Goal: Information Seeking & Learning: Learn about a topic

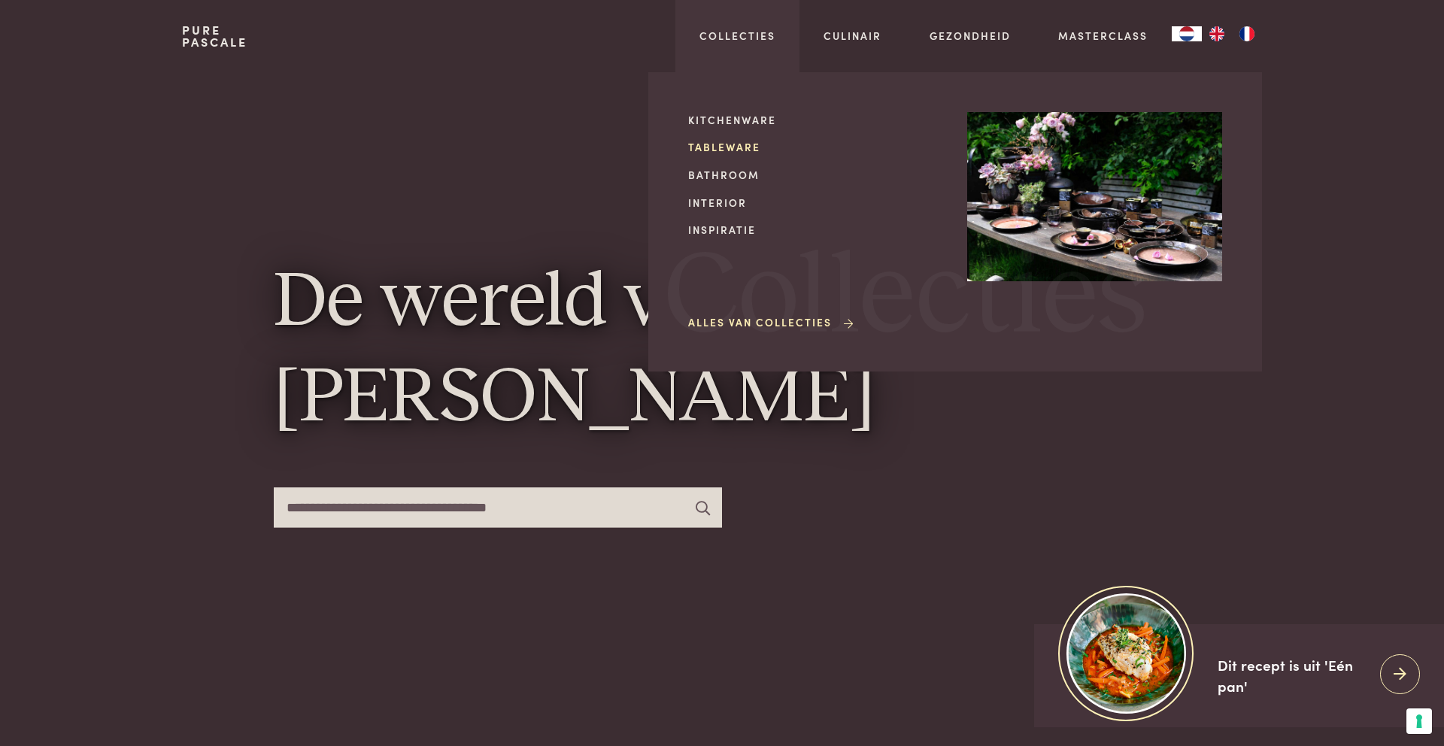
click at [715, 144] on link "Tableware" at bounding box center [815, 147] width 255 height 16
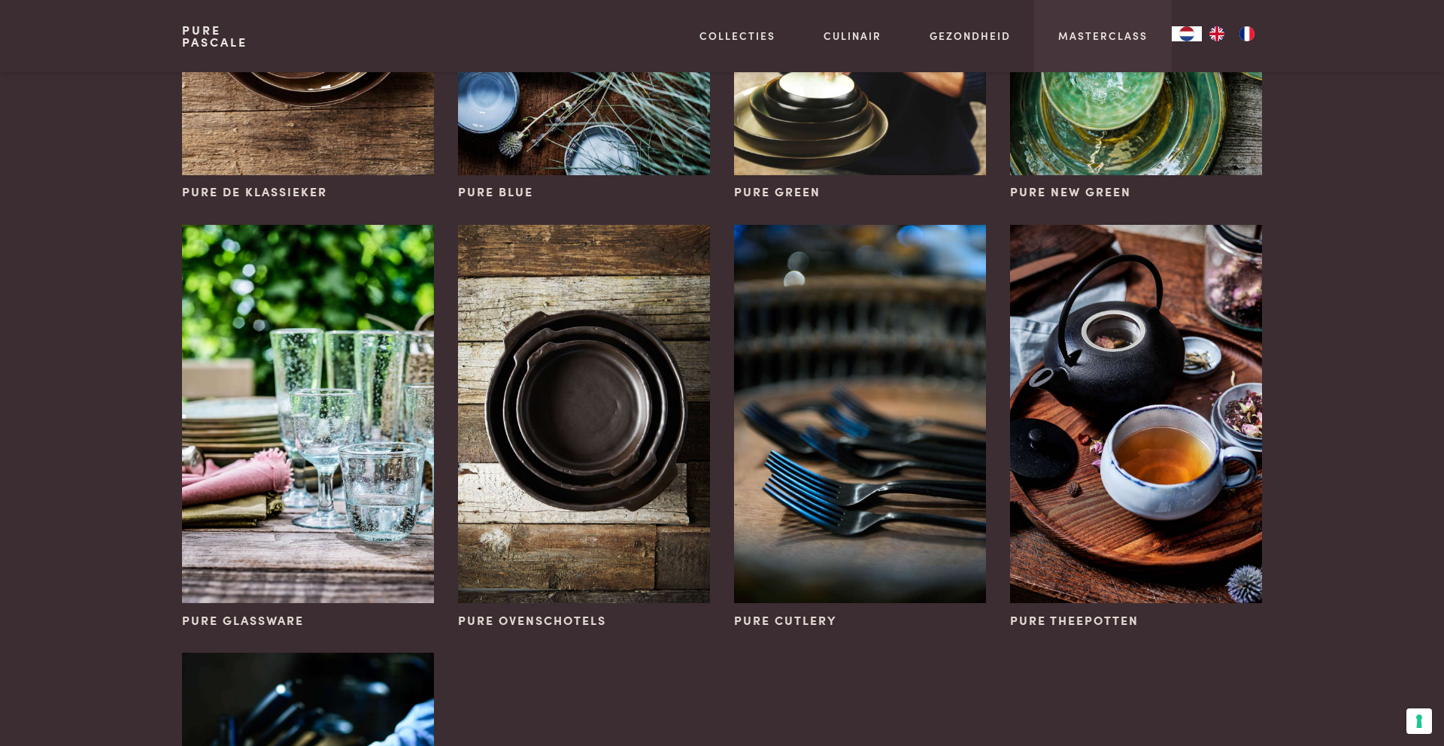
scroll to position [361, 0]
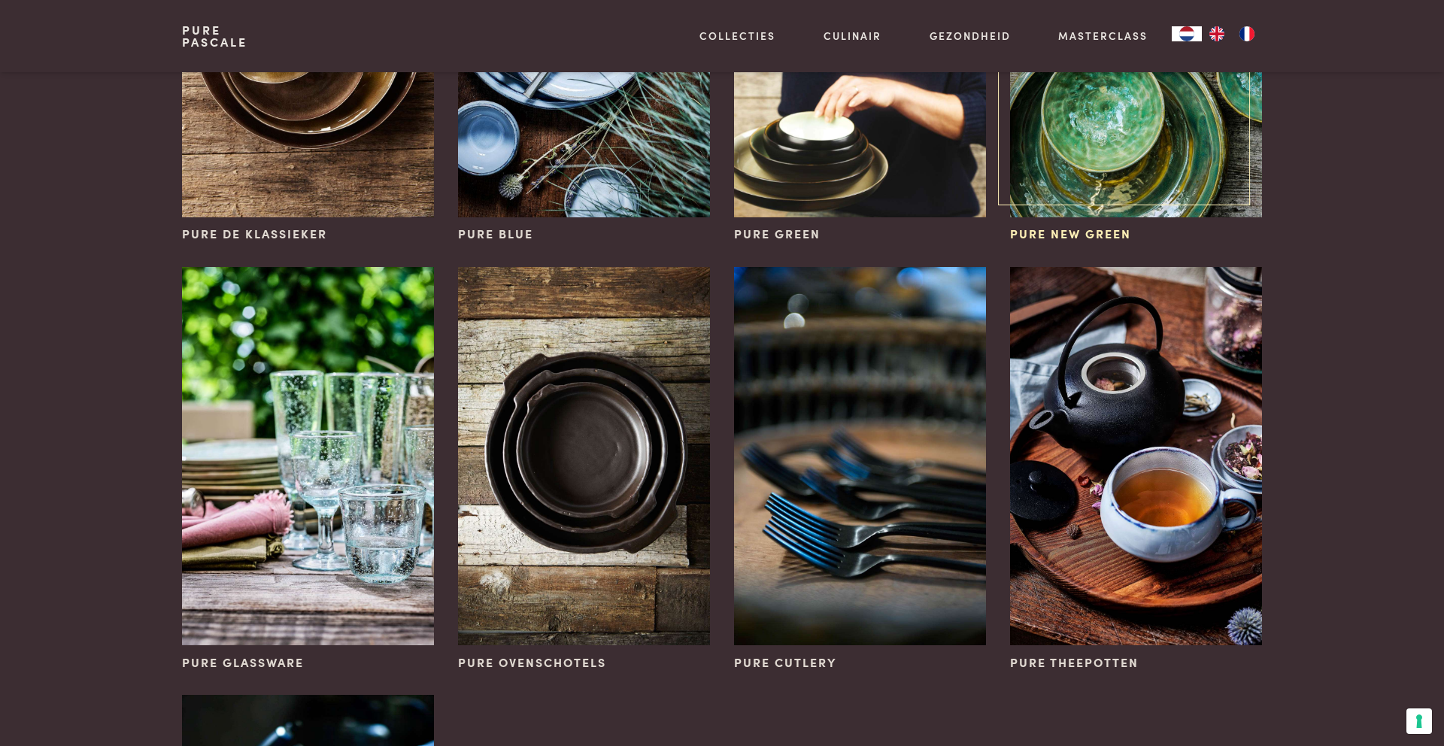
click at [1078, 110] on img at bounding box center [1136, 28] width 252 height 378
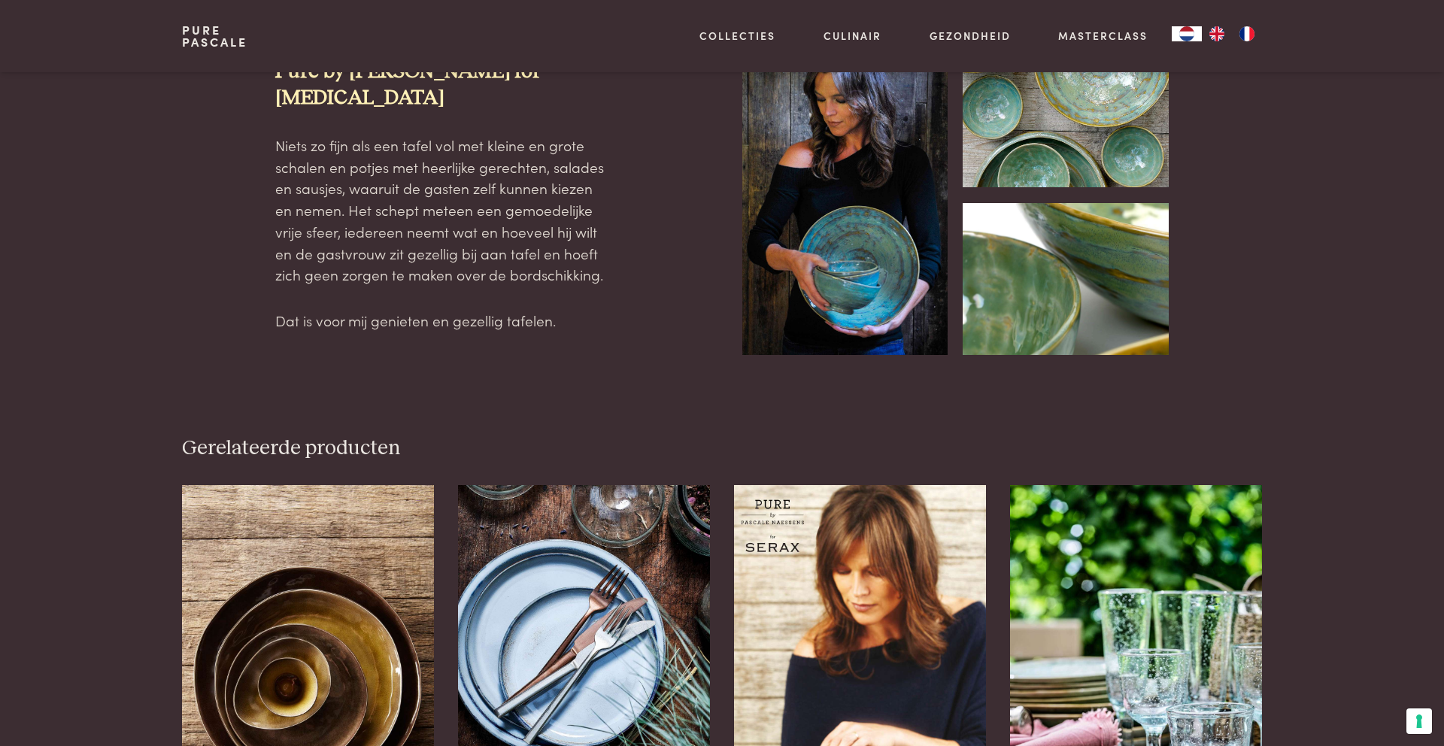
scroll to position [67, 0]
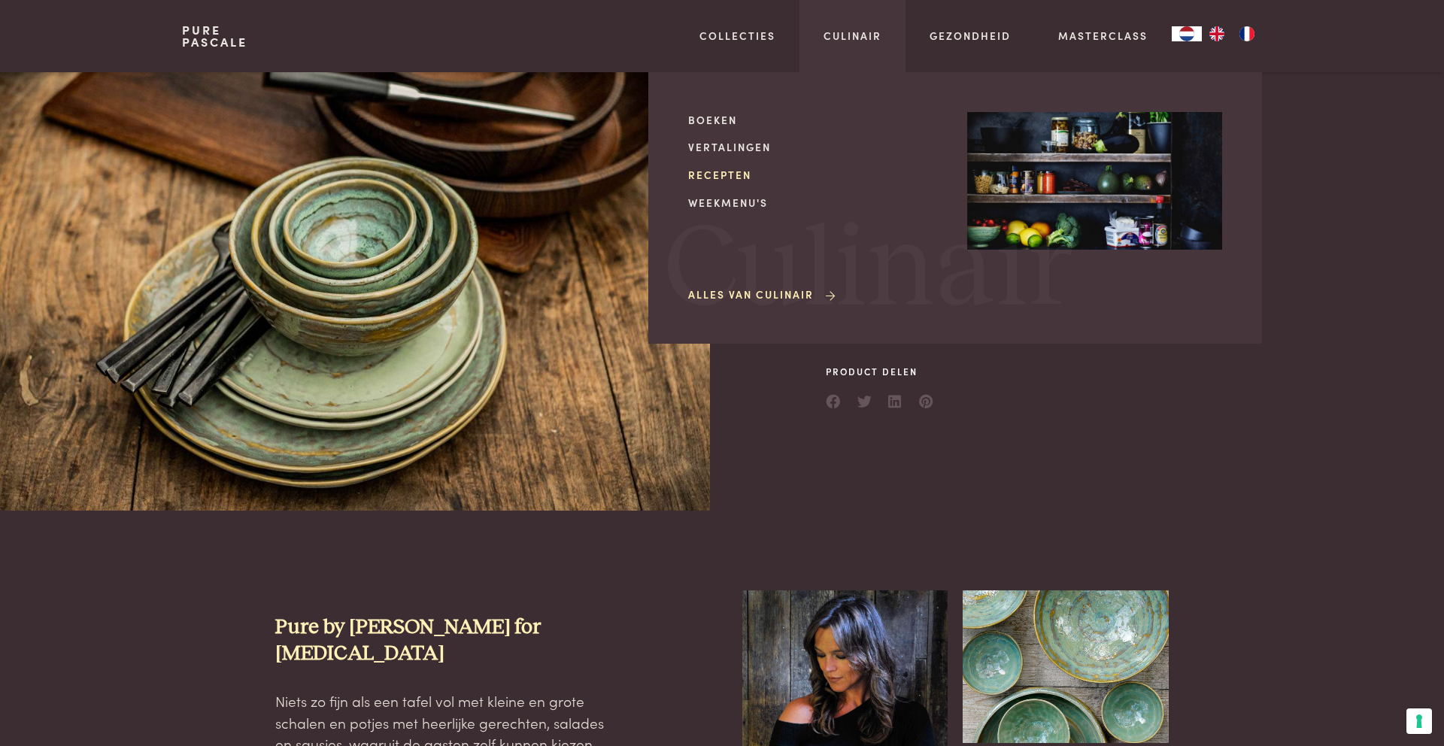
click at [716, 175] on link "Recepten" at bounding box center [815, 175] width 255 height 16
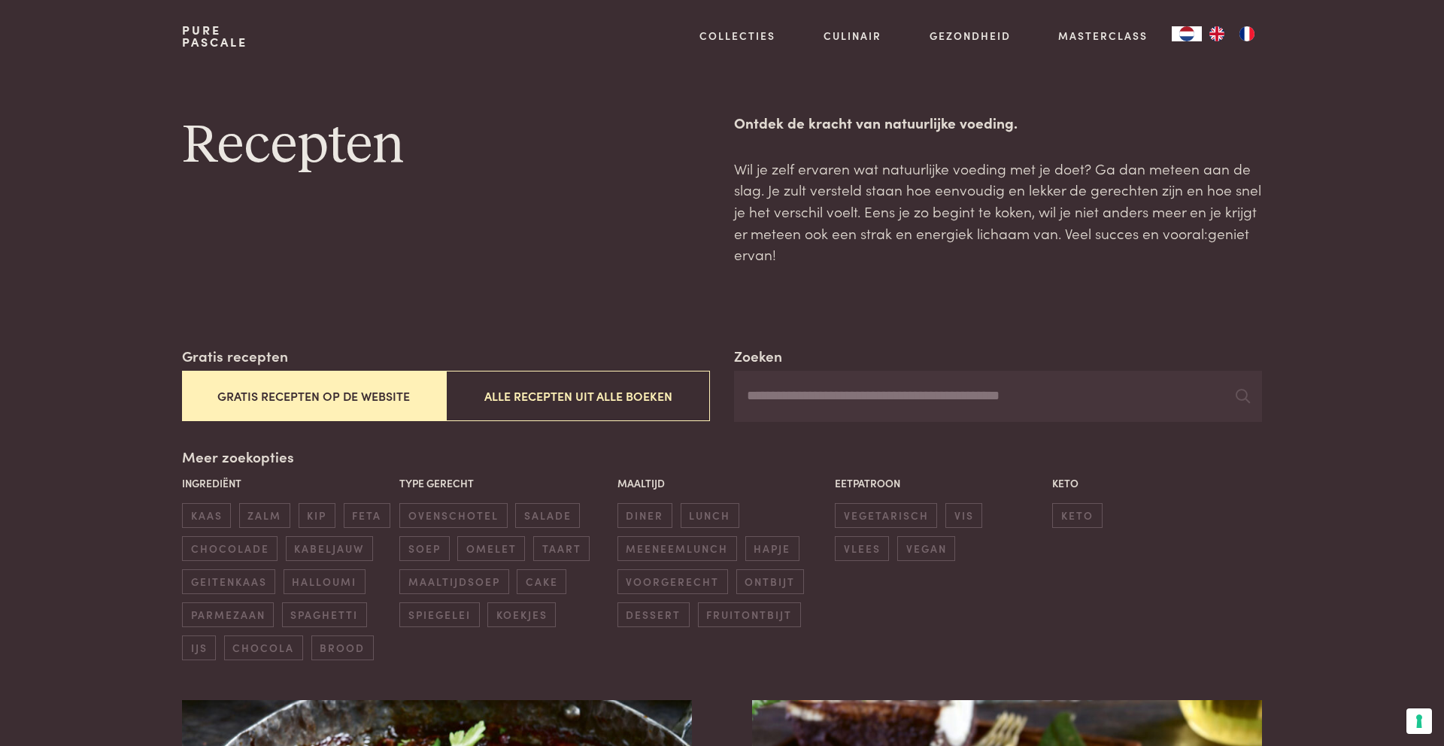
click at [1223, 38] on img "EN" at bounding box center [1217, 33] width 18 height 15
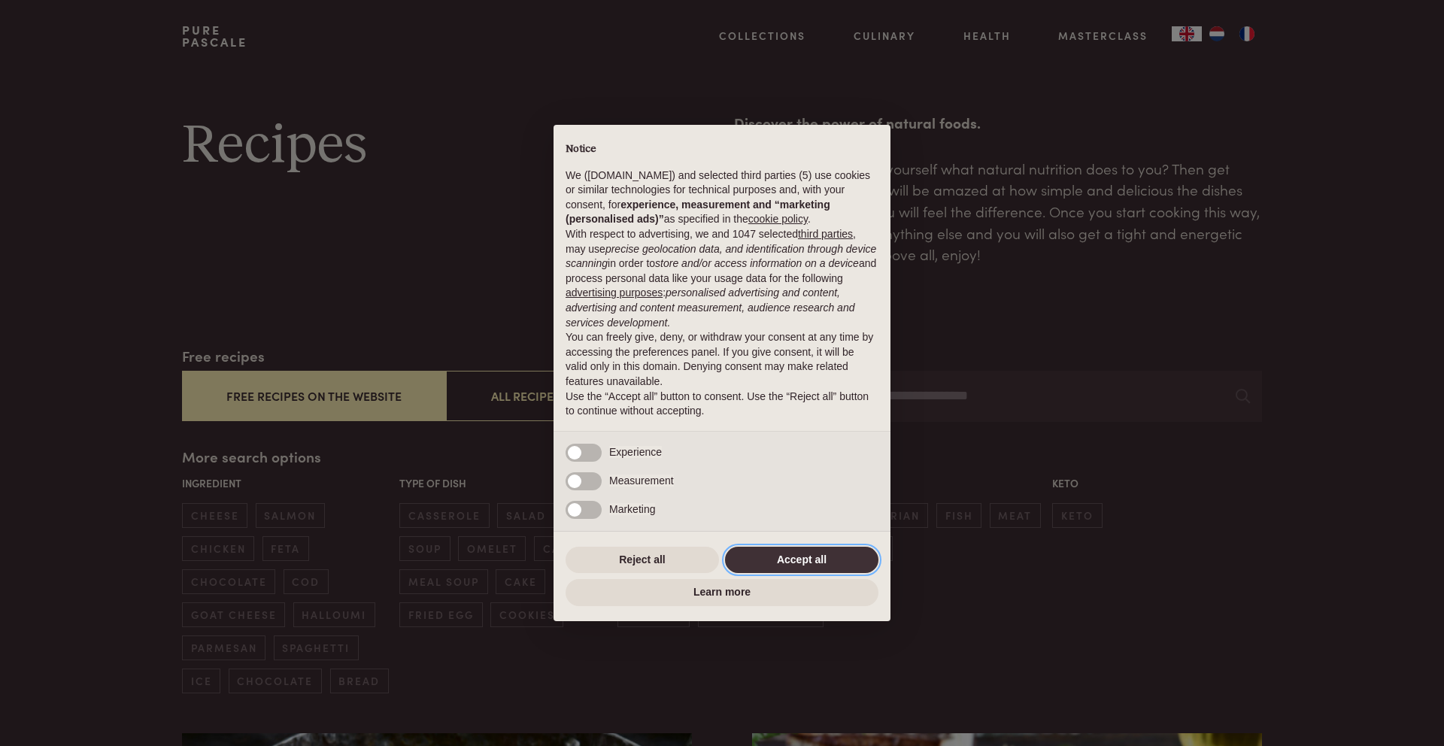
click at [848, 569] on button "Accept all" at bounding box center [801, 560] width 153 height 27
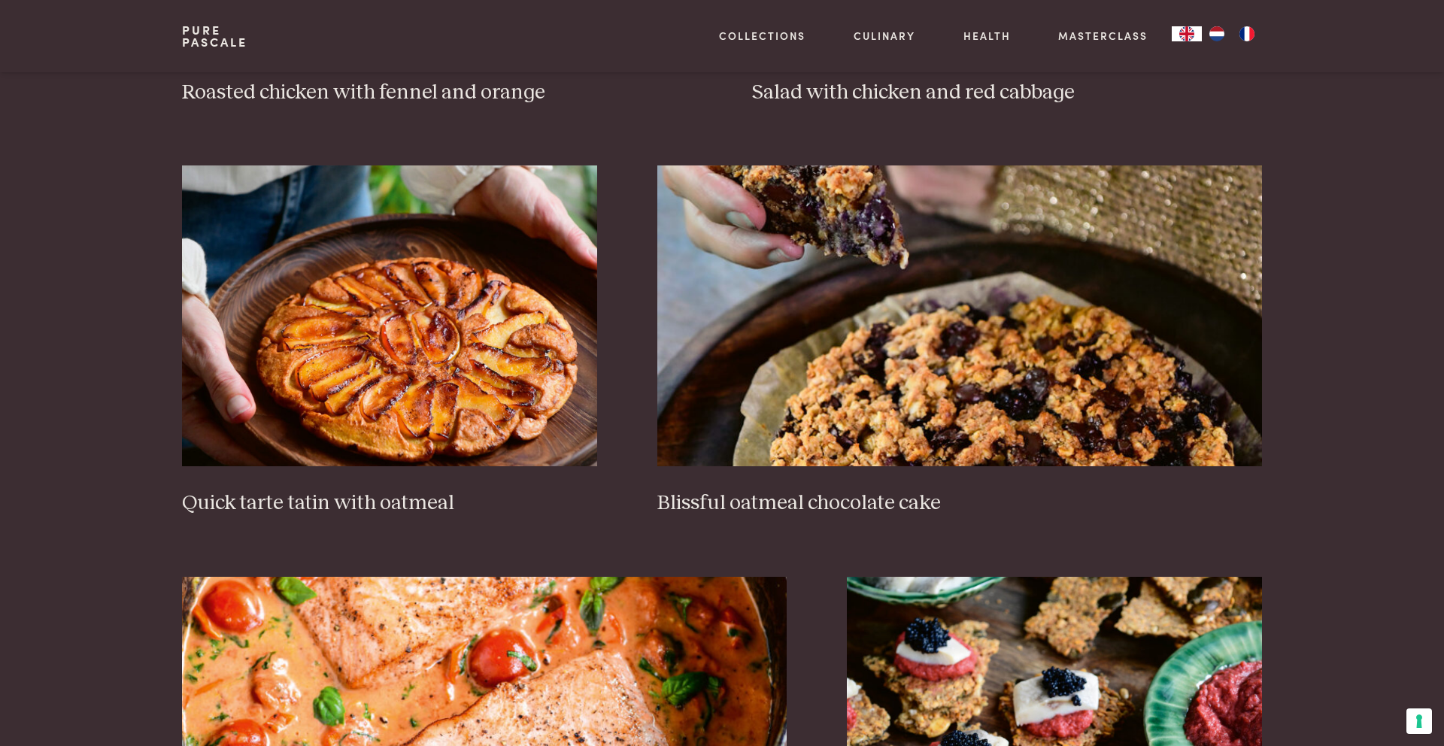
scroll to position [2183, 0]
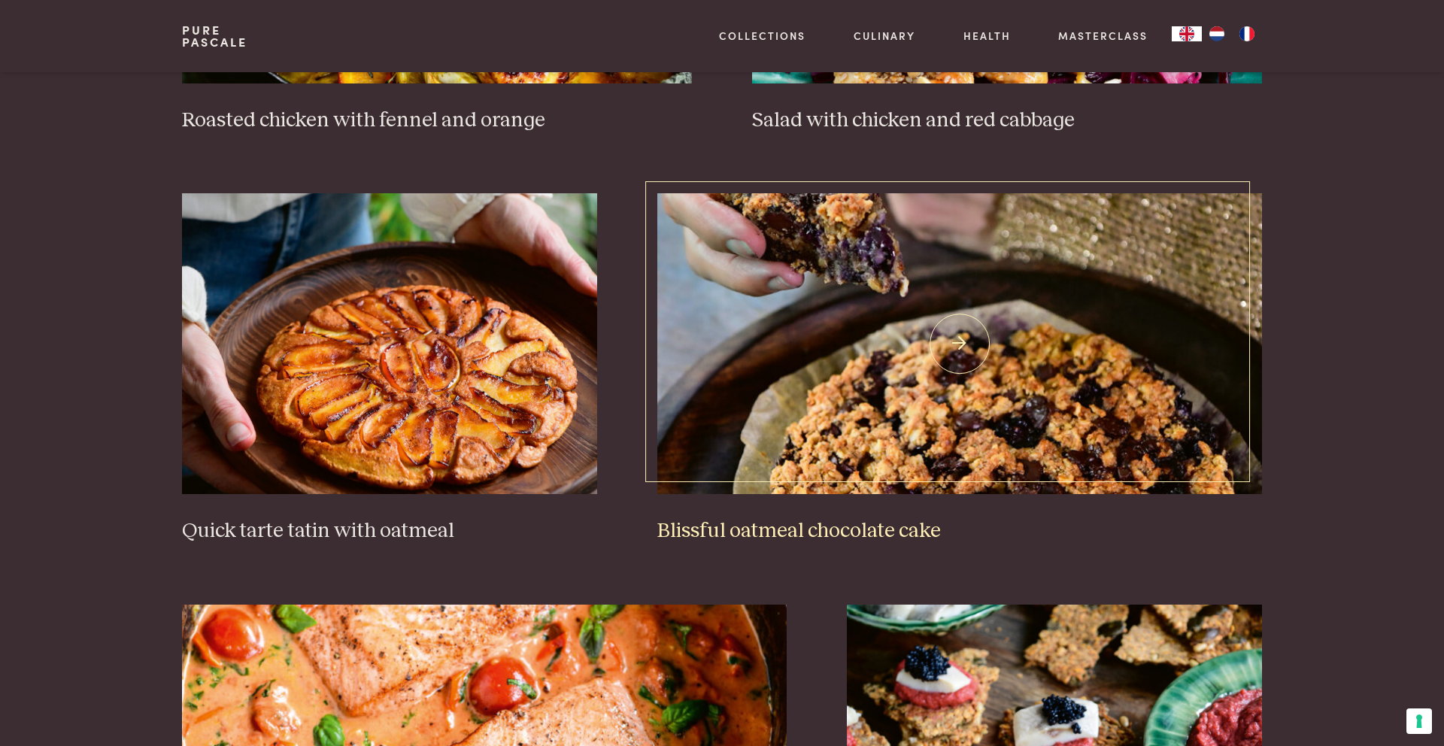
click at [959, 436] on img at bounding box center [961, 343] width 606 height 301
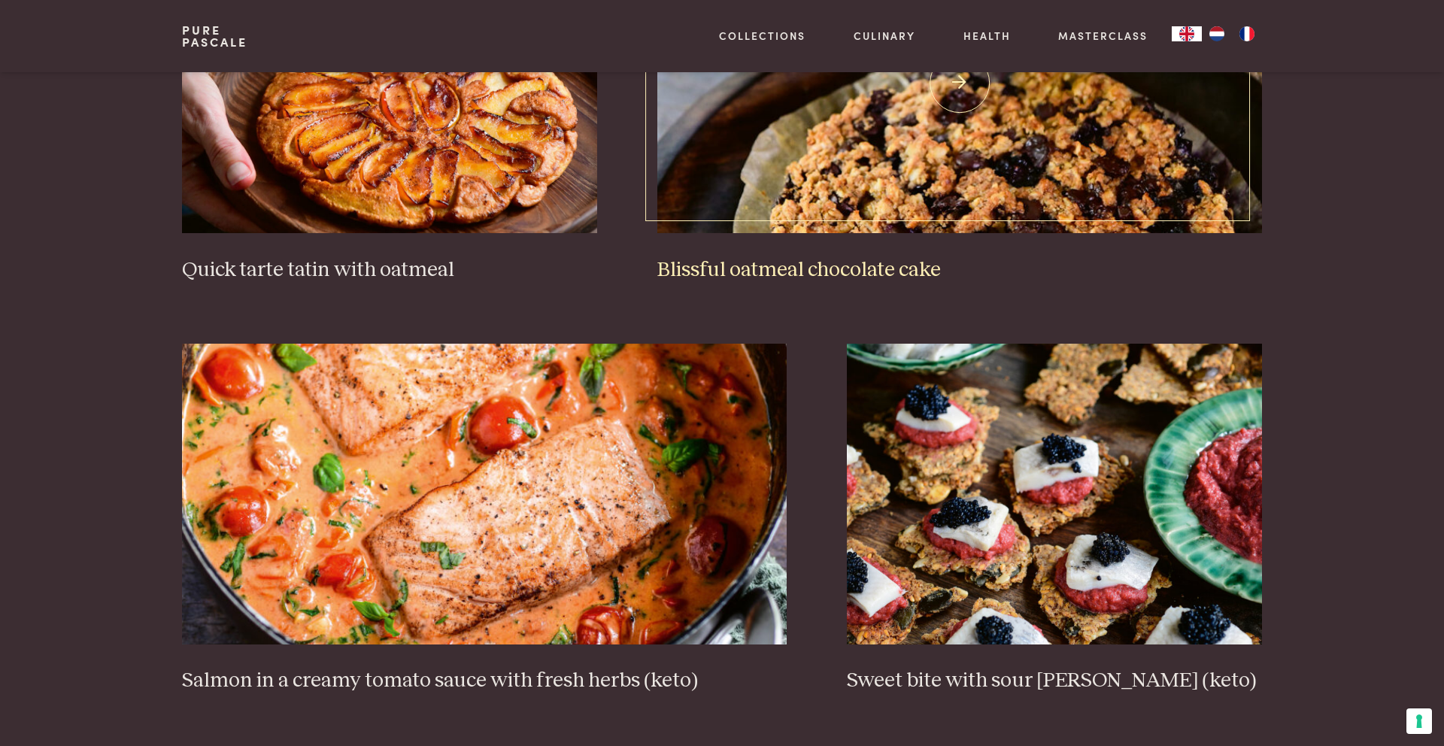
scroll to position [2560, 0]
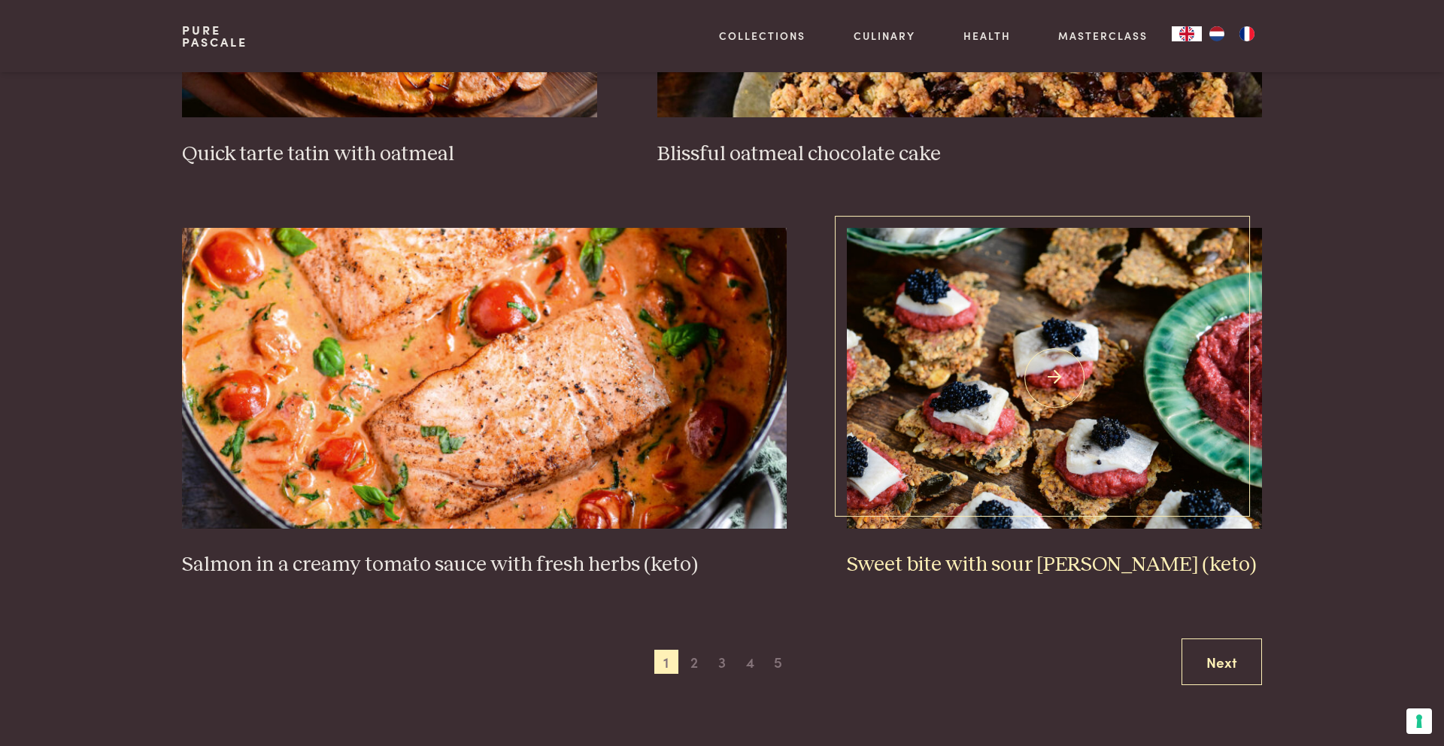
click at [1043, 348] on img at bounding box center [1054, 378] width 415 height 301
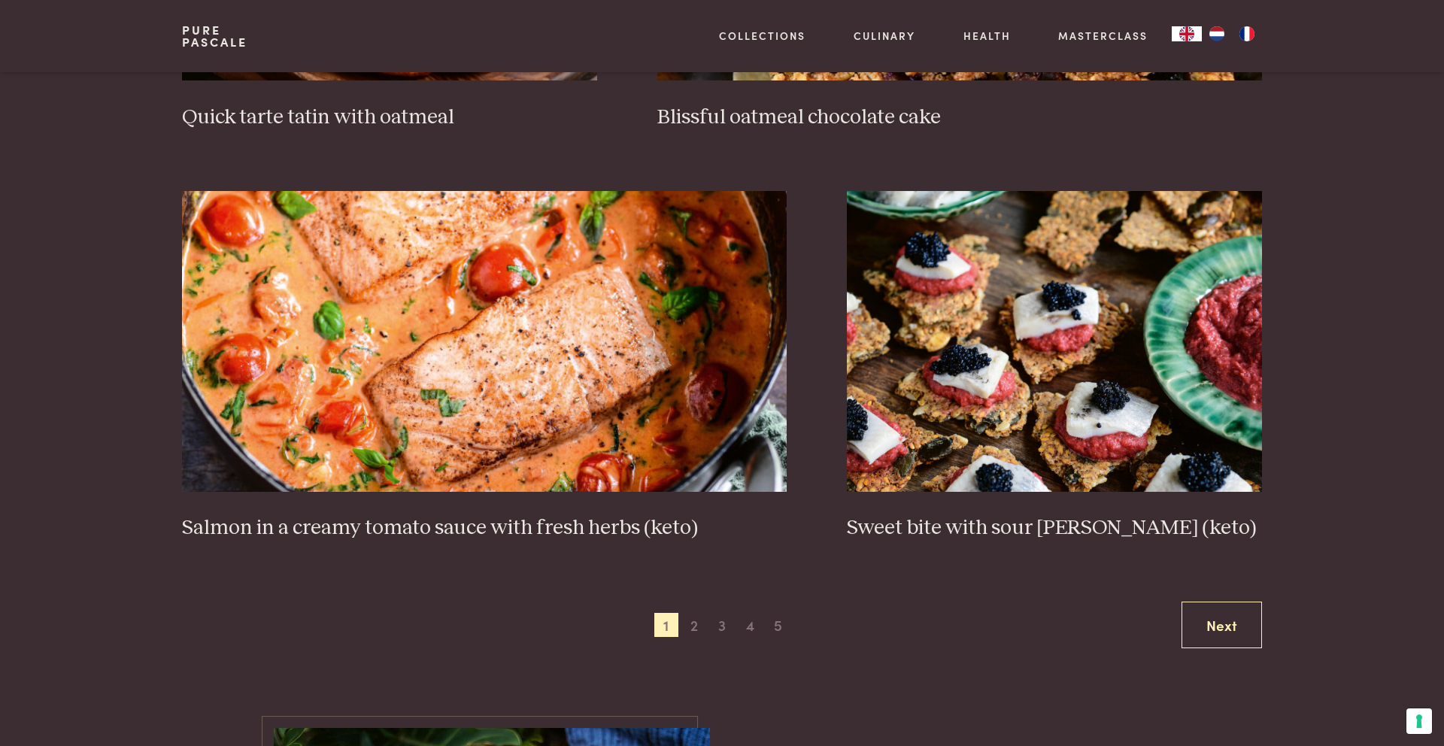
scroll to position [2575, 0]
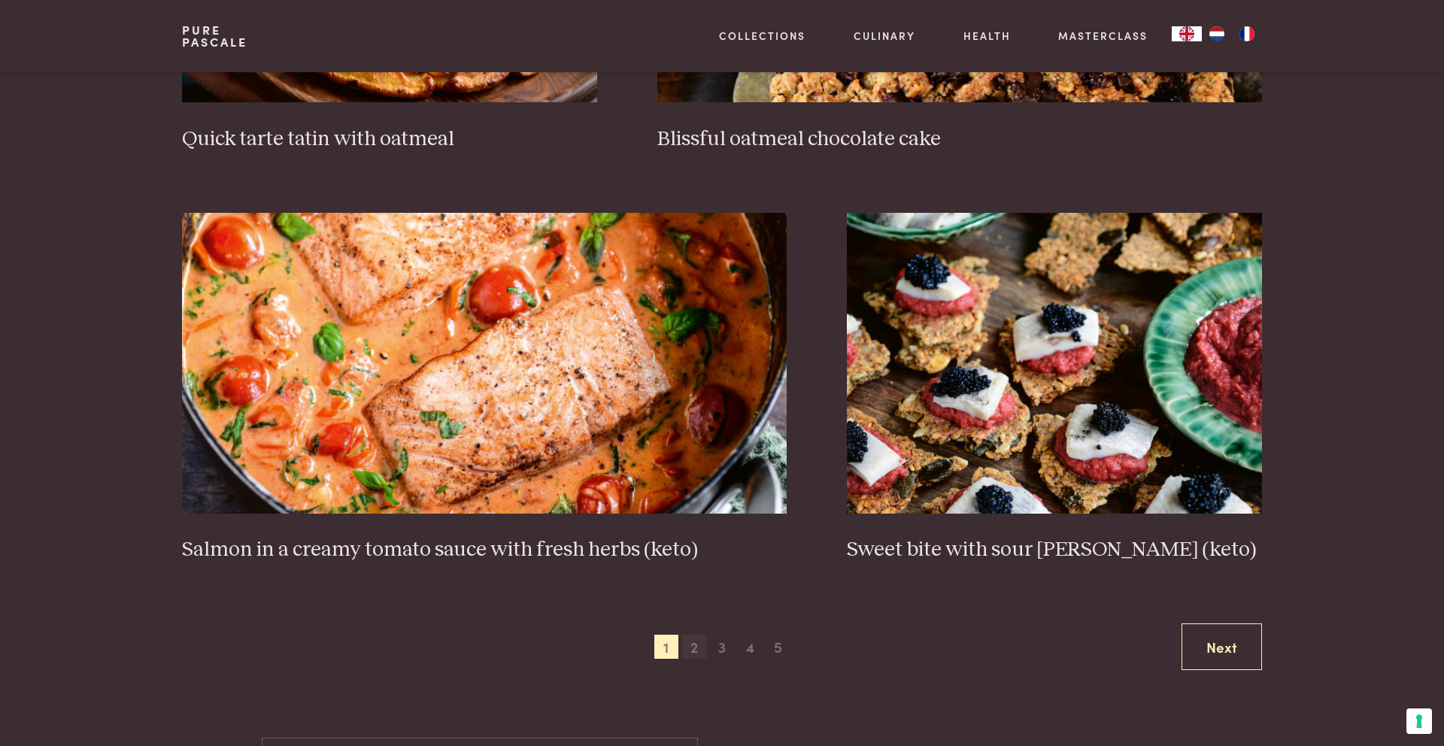
click at [692, 648] on span "2" at bounding box center [694, 647] width 24 height 24
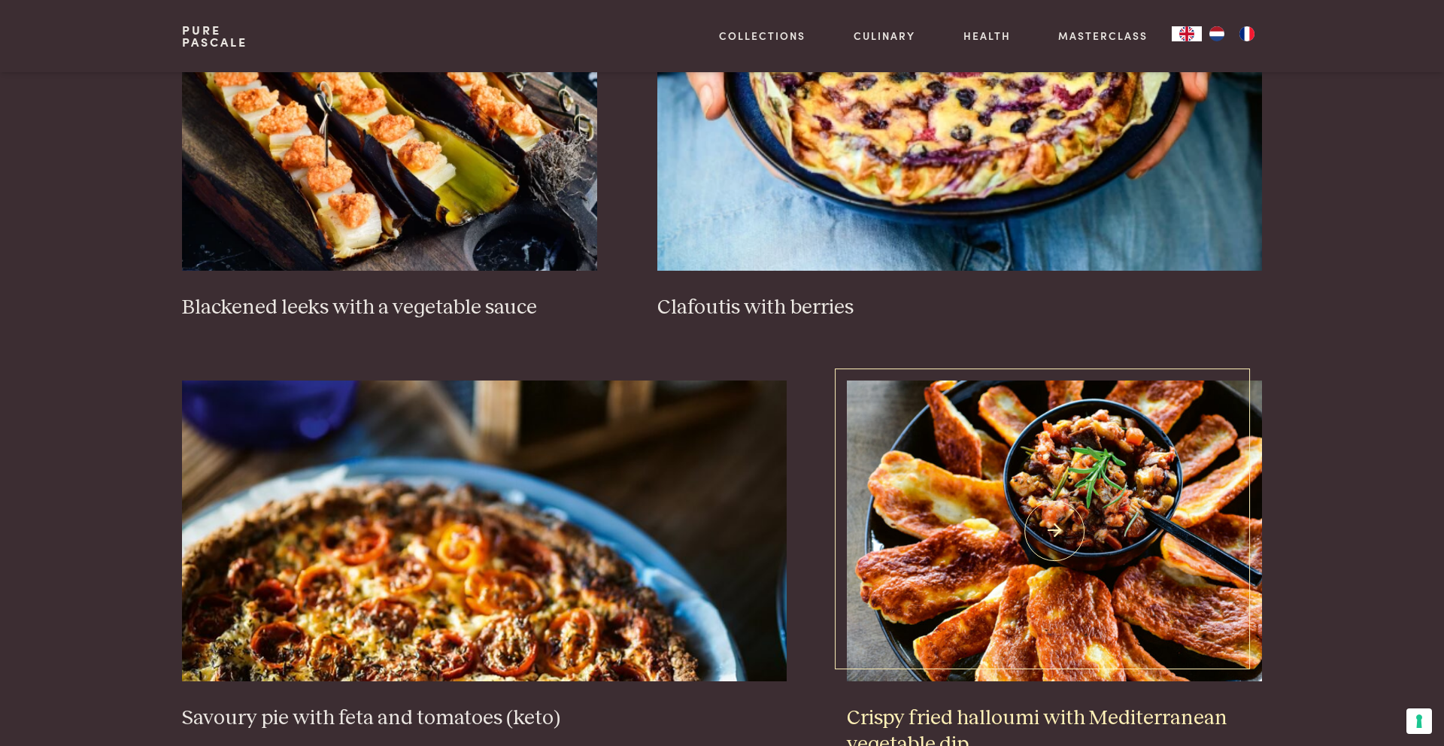
scroll to position [1175, 0]
click at [941, 187] on img at bounding box center [961, 119] width 606 height 301
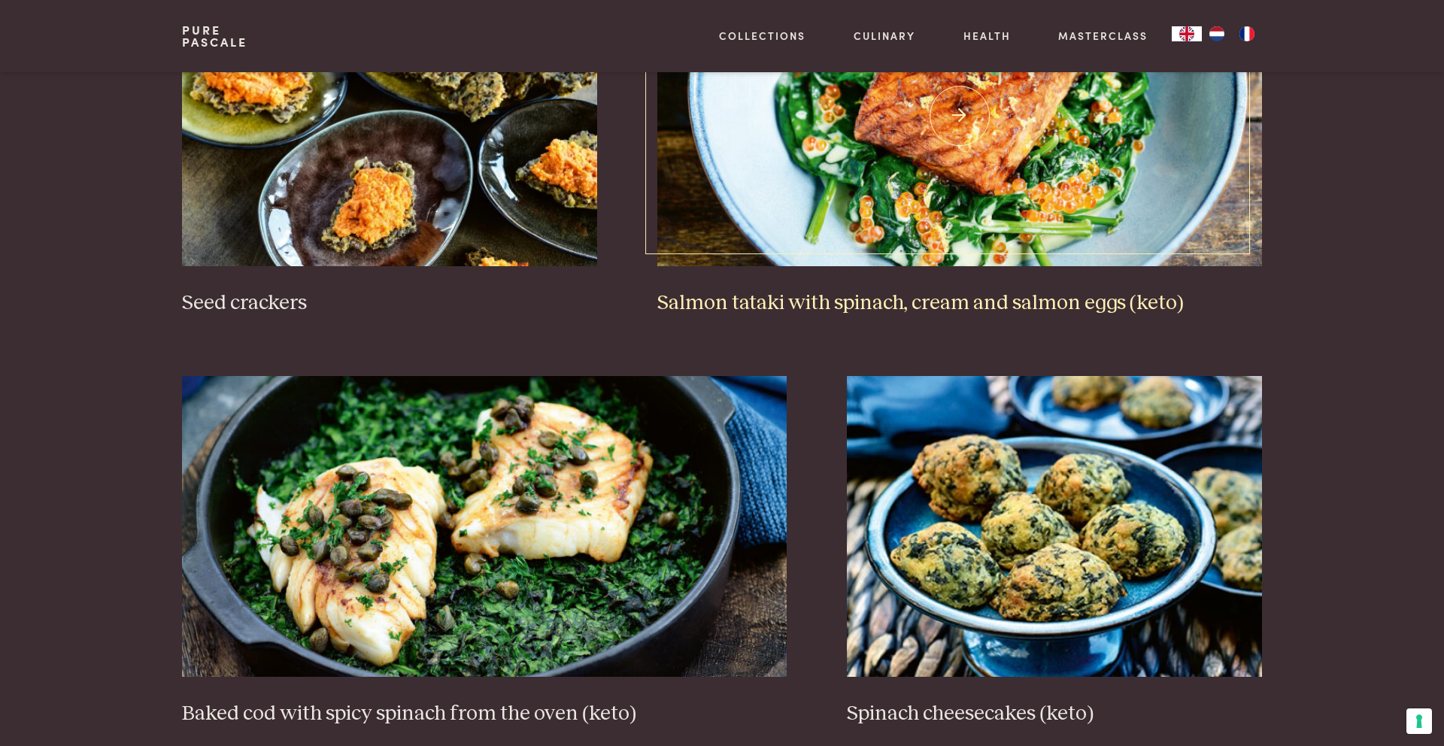
scroll to position [2578, 0]
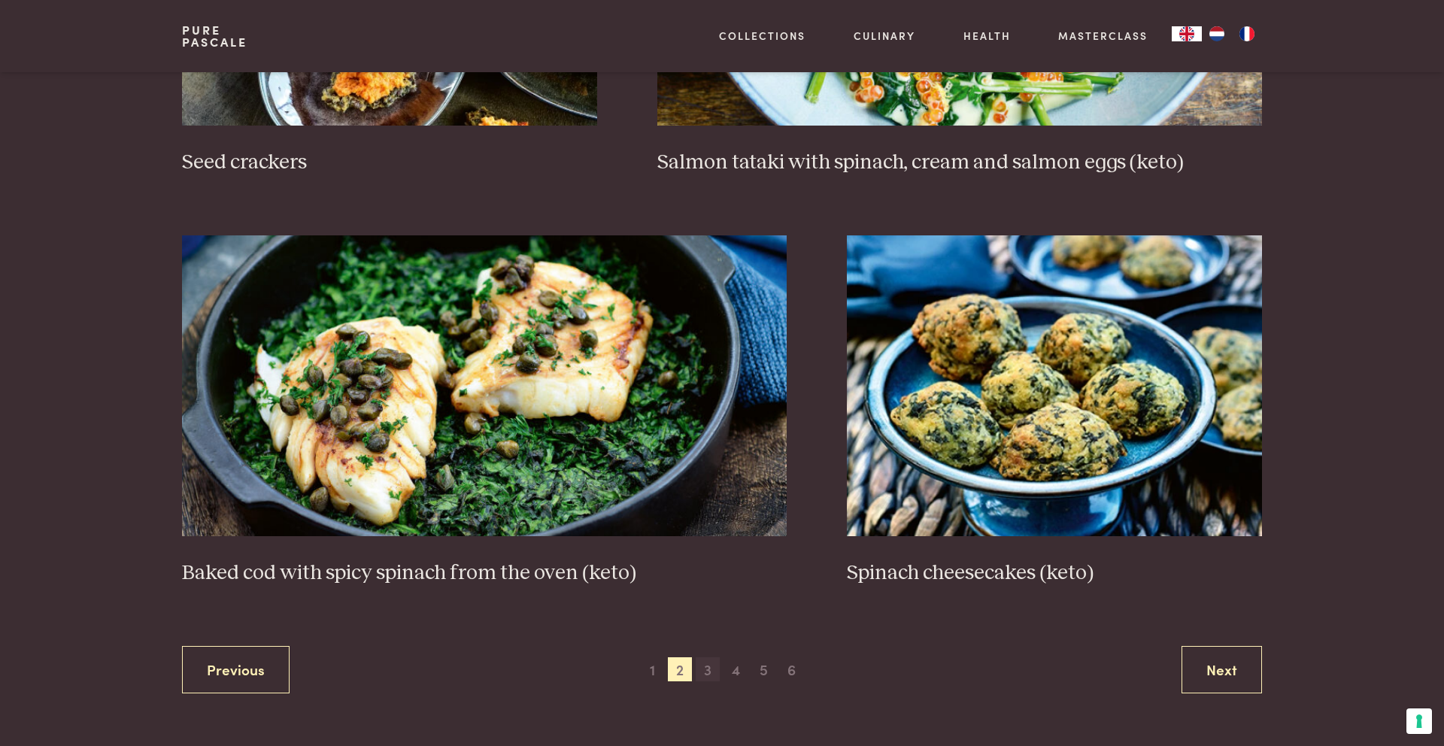
click at [706, 679] on span "3" at bounding box center [708, 670] width 24 height 24
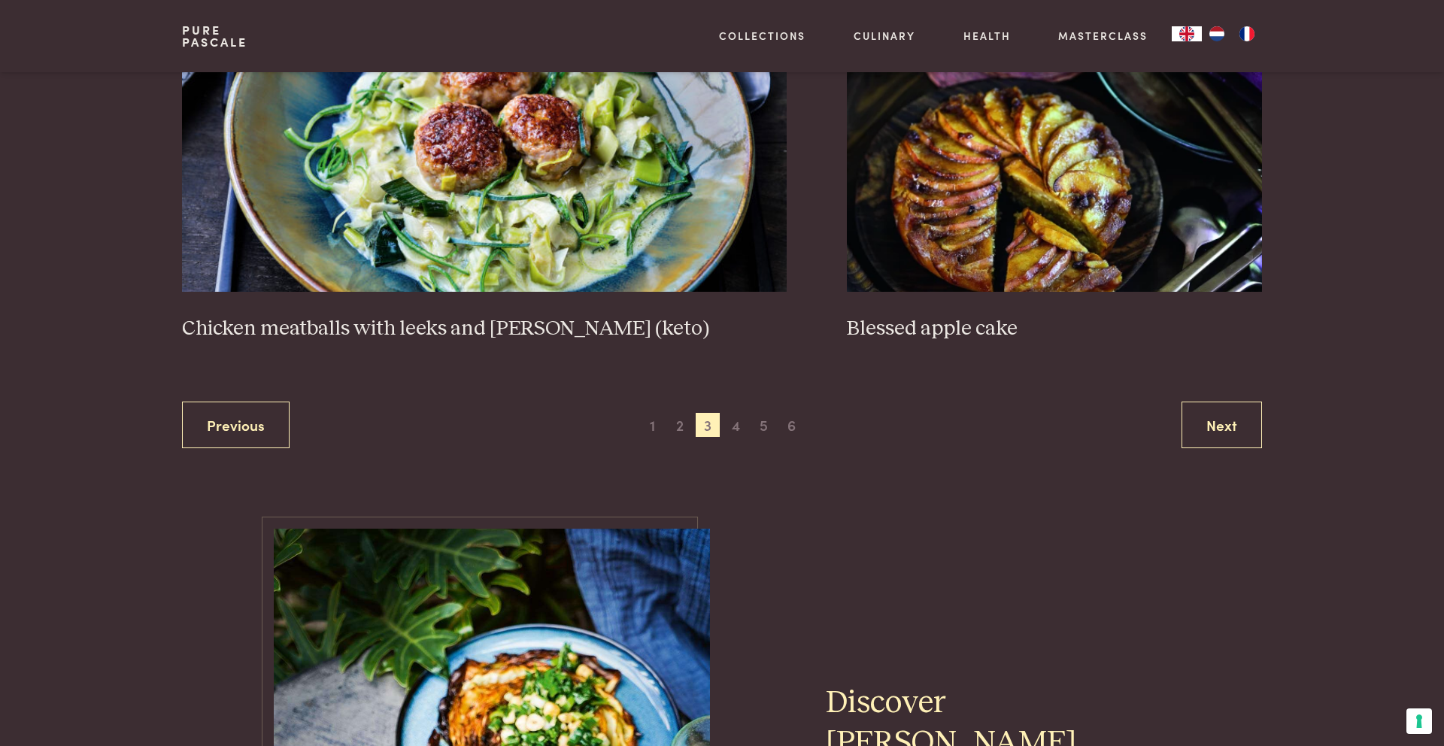
scroll to position [2909, 0]
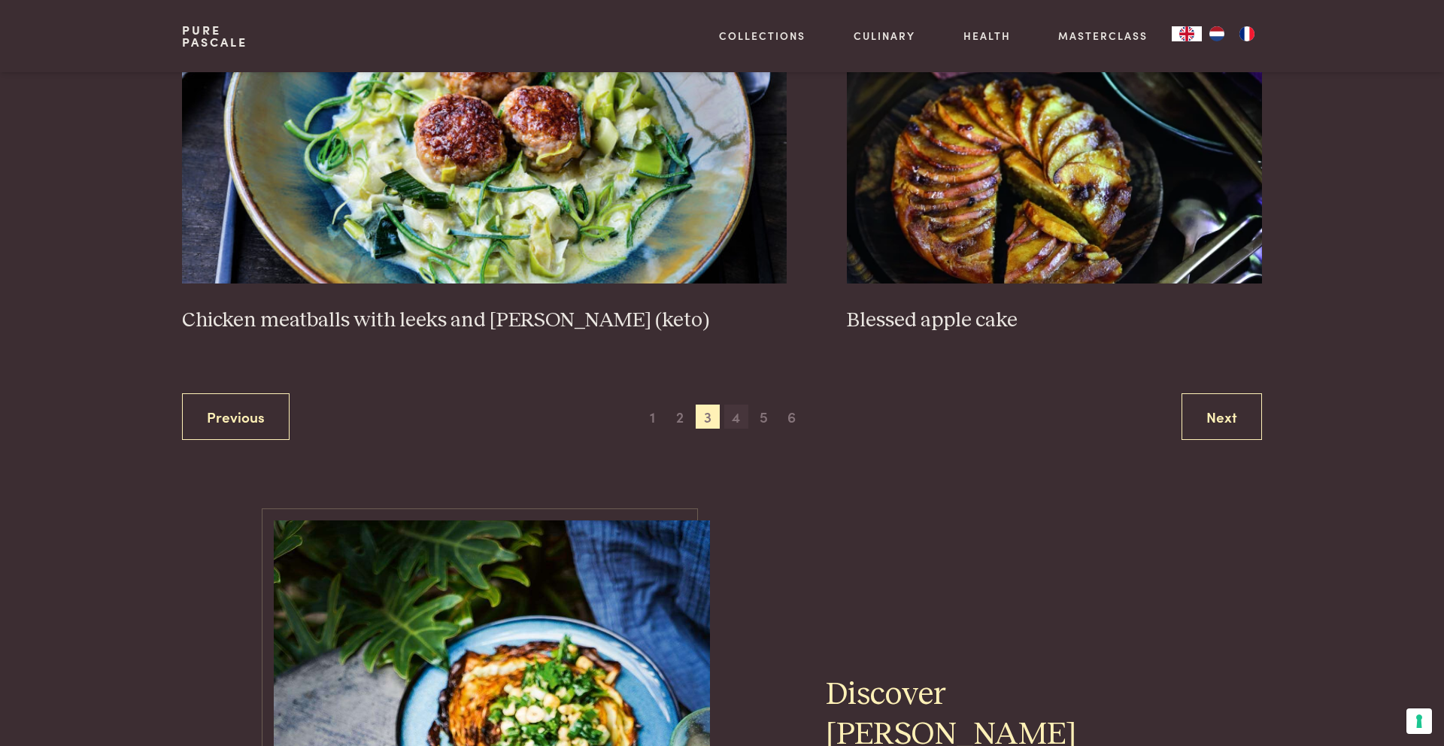
click at [740, 405] on span "4" at bounding box center [736, 417] width 24 height 24
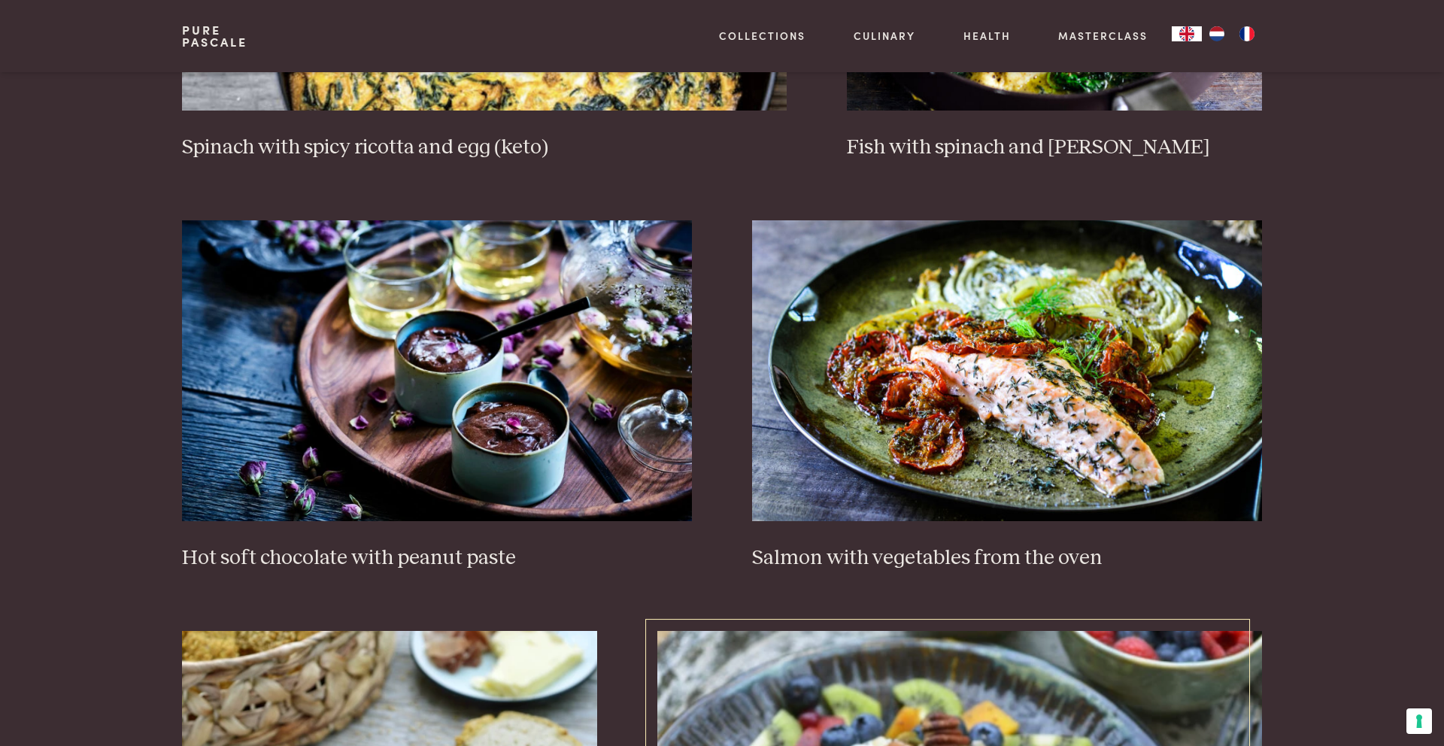
scroll to position [1588, 0]
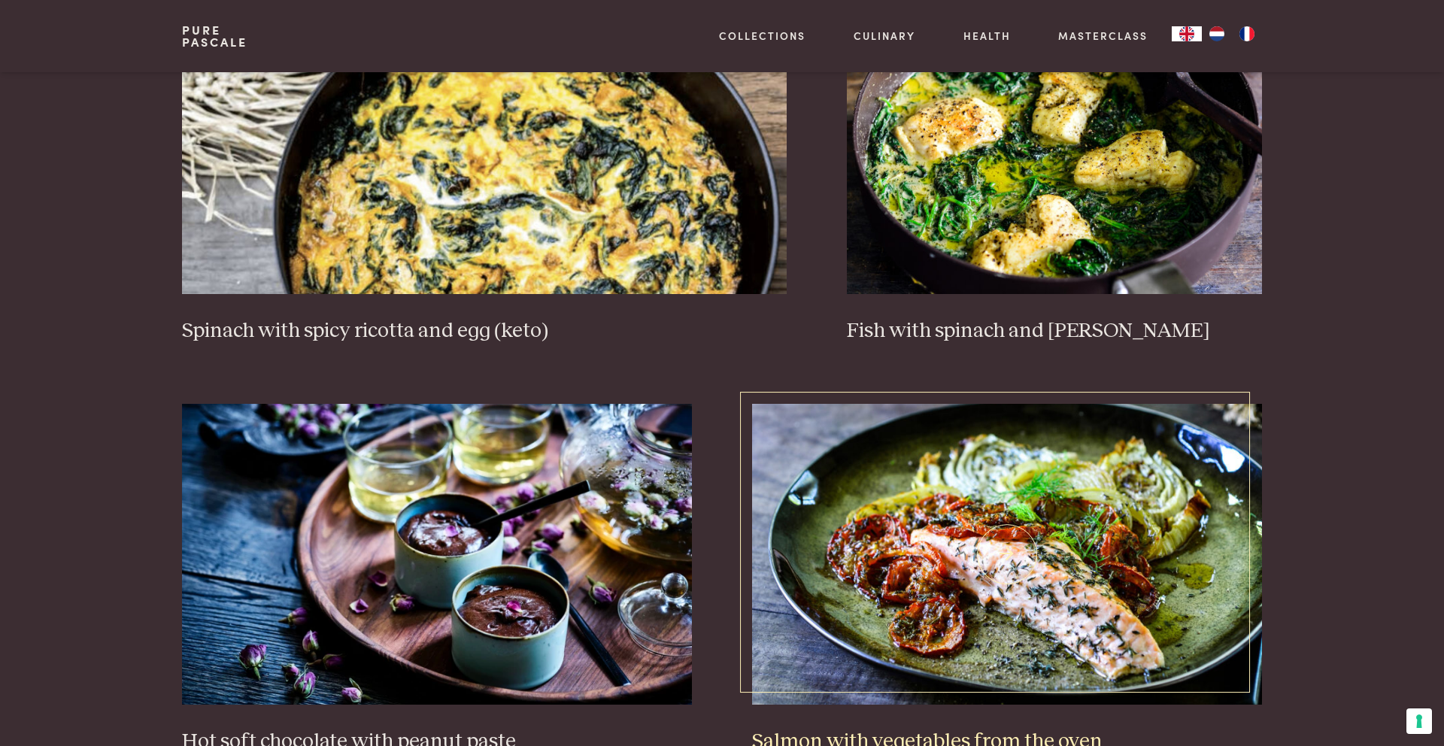
click at [1081, 630] on img at bounding box center [1007, 554] width 510 height 301
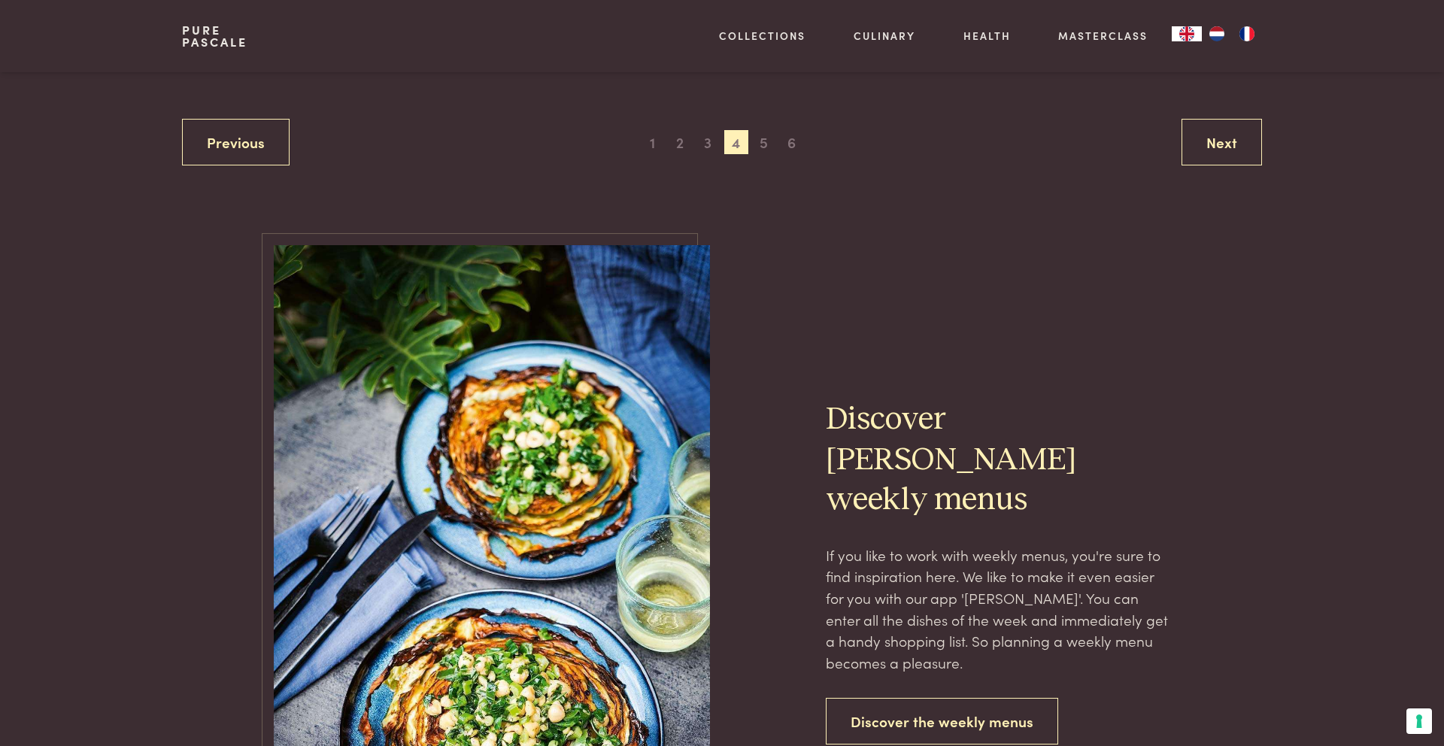
scroll to position [3134, 0]
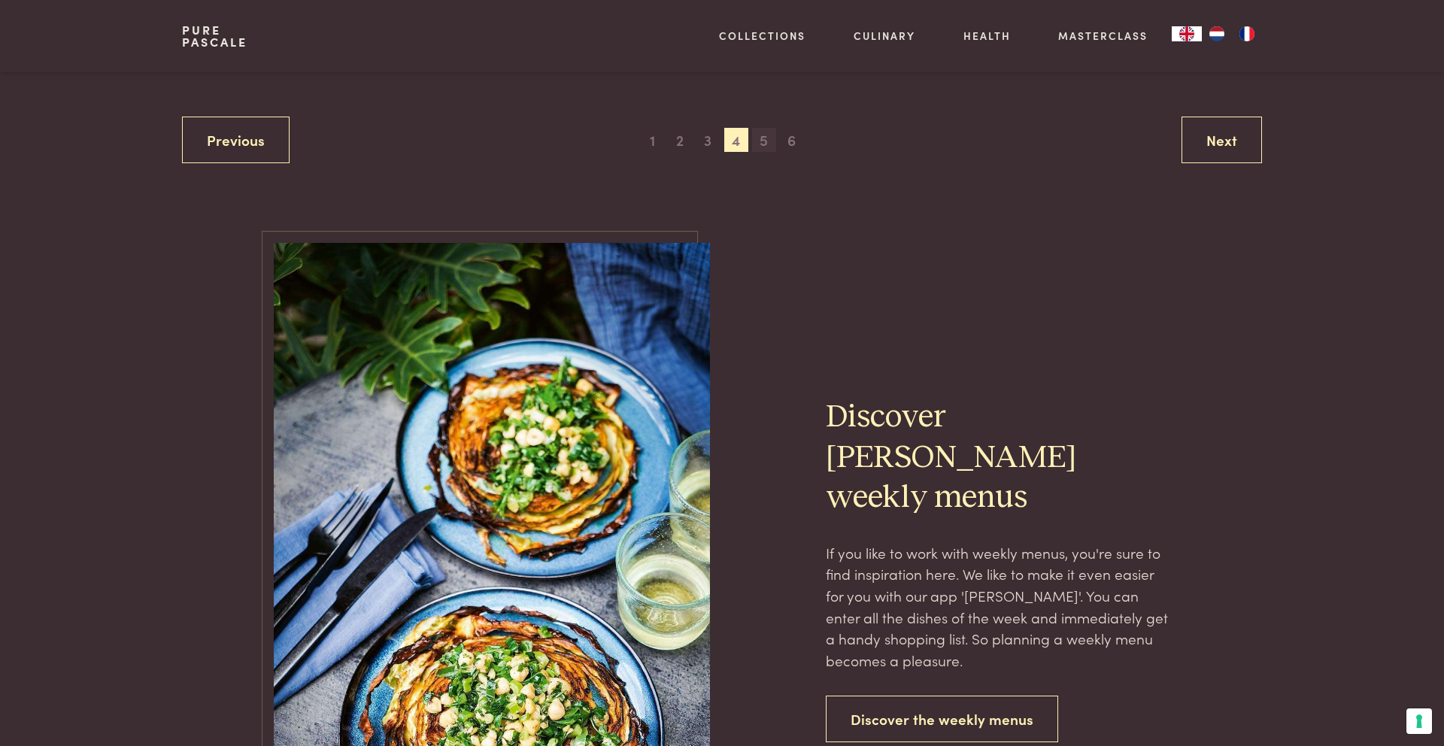
click at [770, 144] on span "5" at bounding box center [764, 140] width 24 height 24
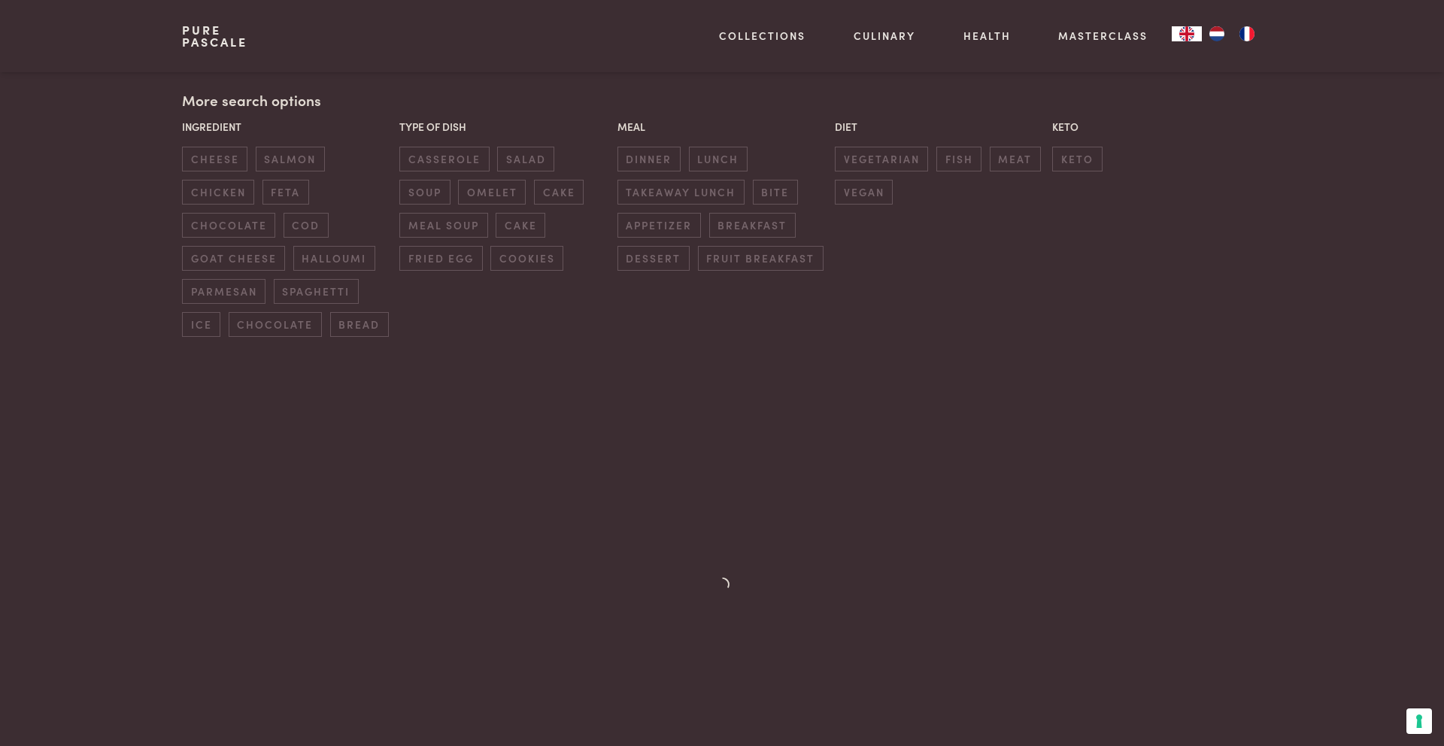
scroll to position [345, 0]
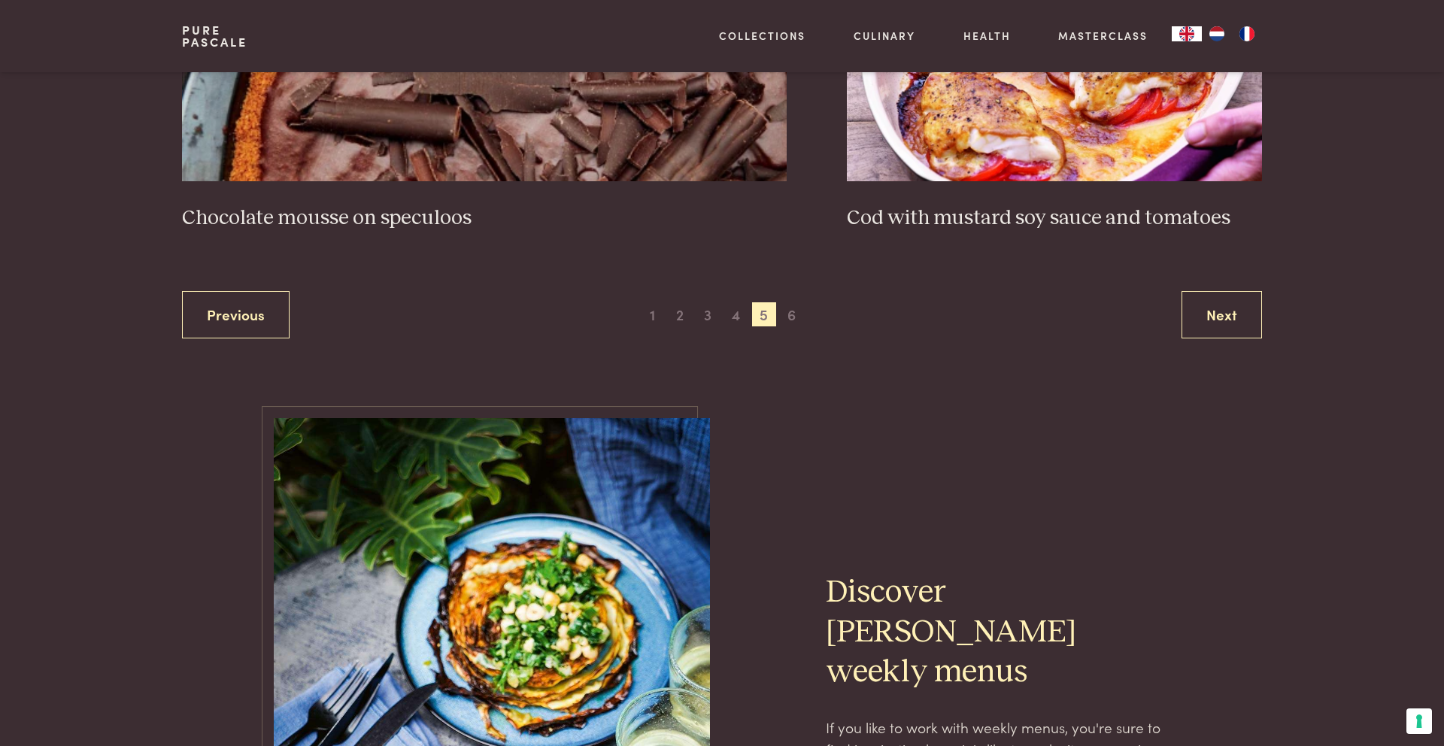
scroll to position [2939, 0]
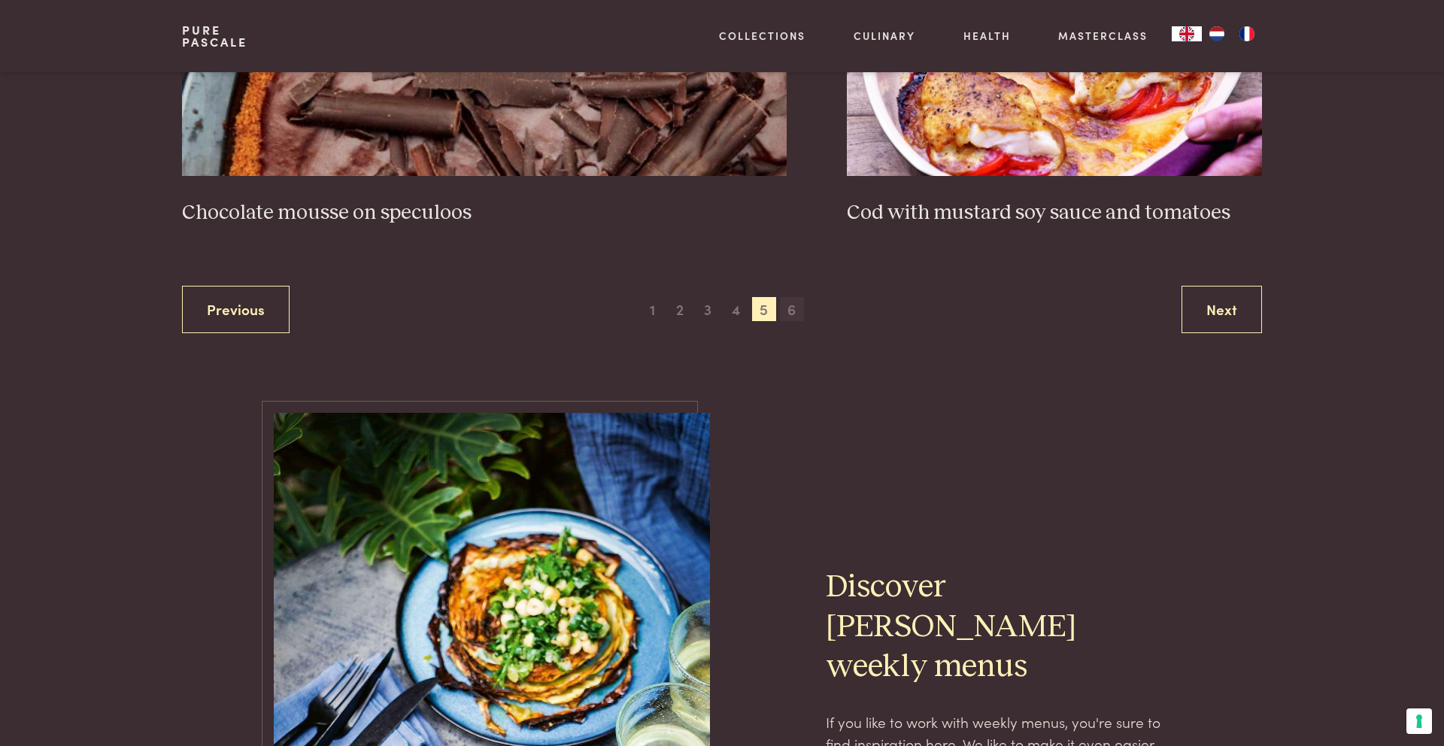
click at [792, 309] on span "6" at bounding box center [792, 309] width 24 height 24
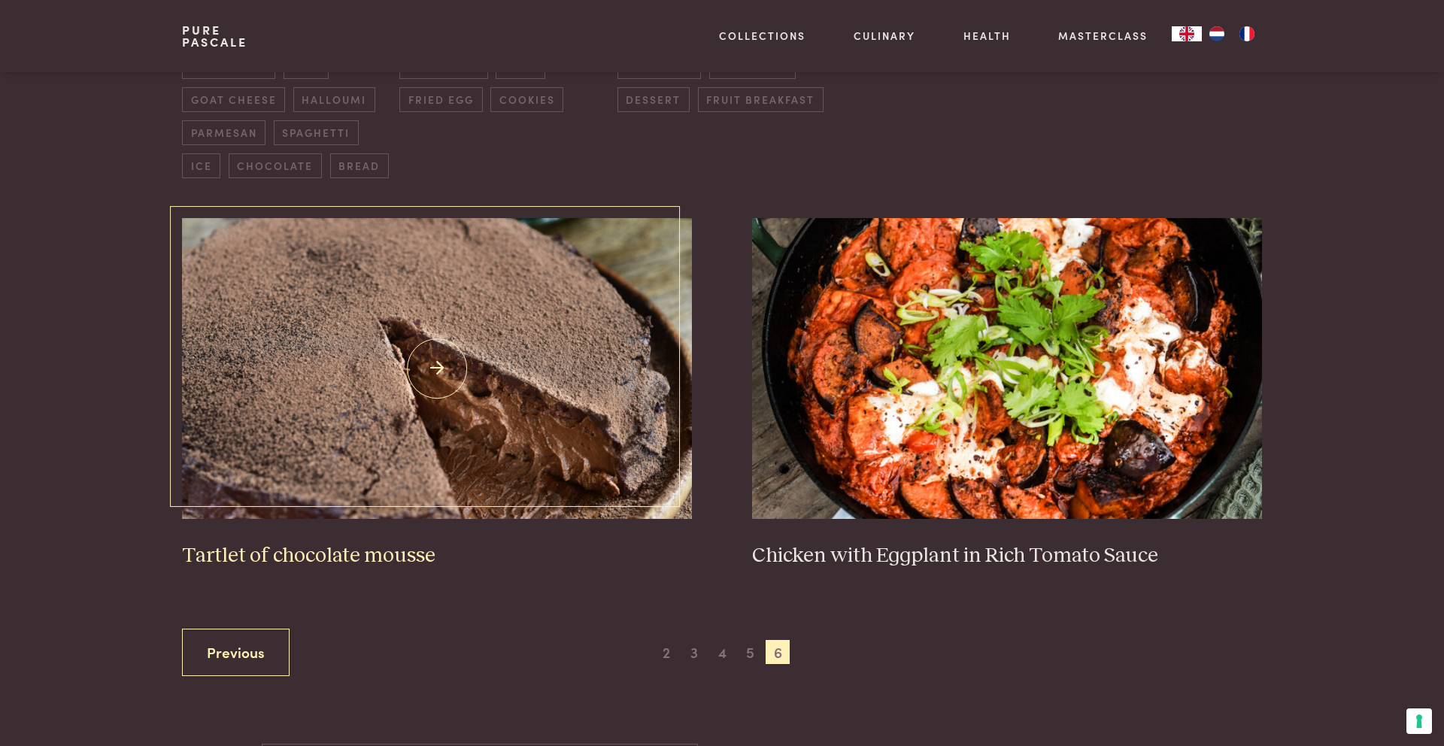
scroll to position [517, 0]
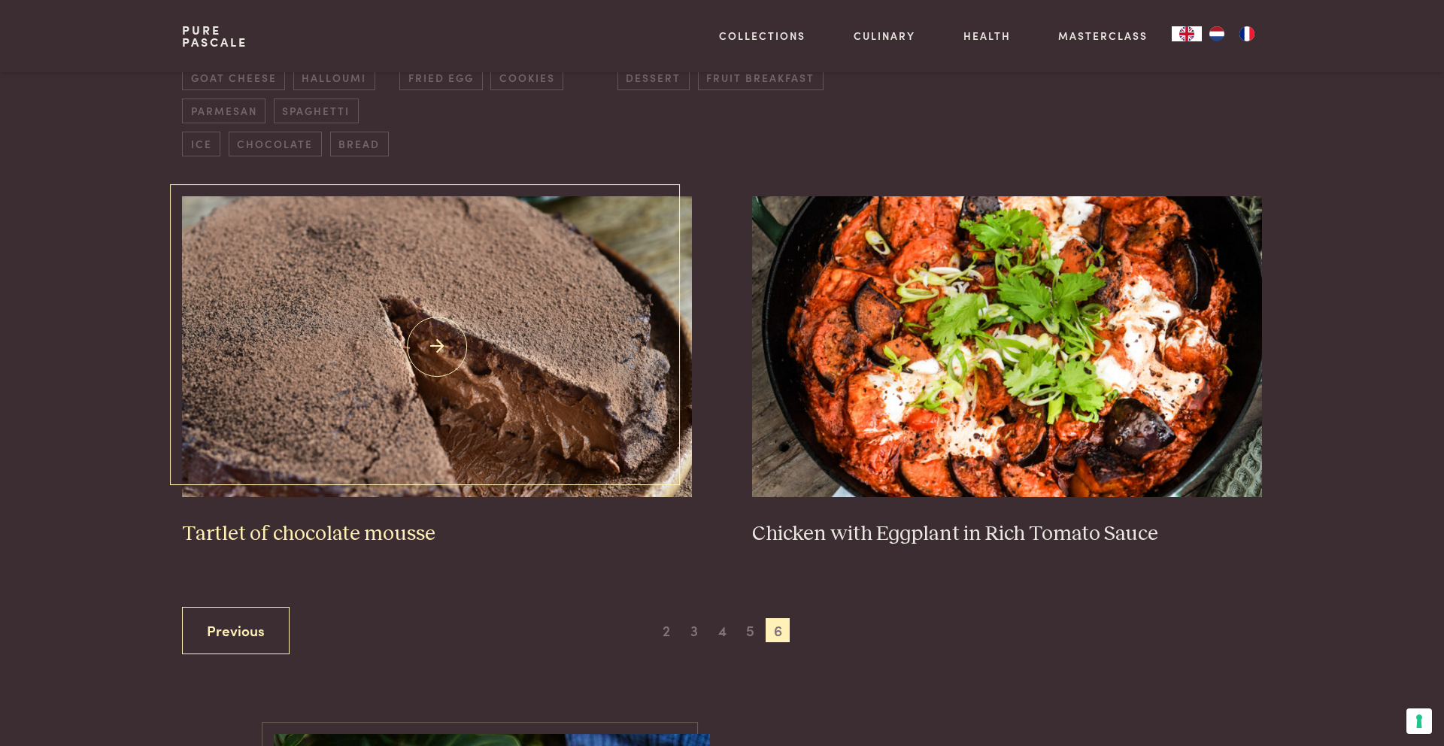
click at [548, 277] on img at bounding box center [437, 346] width 510 height 301
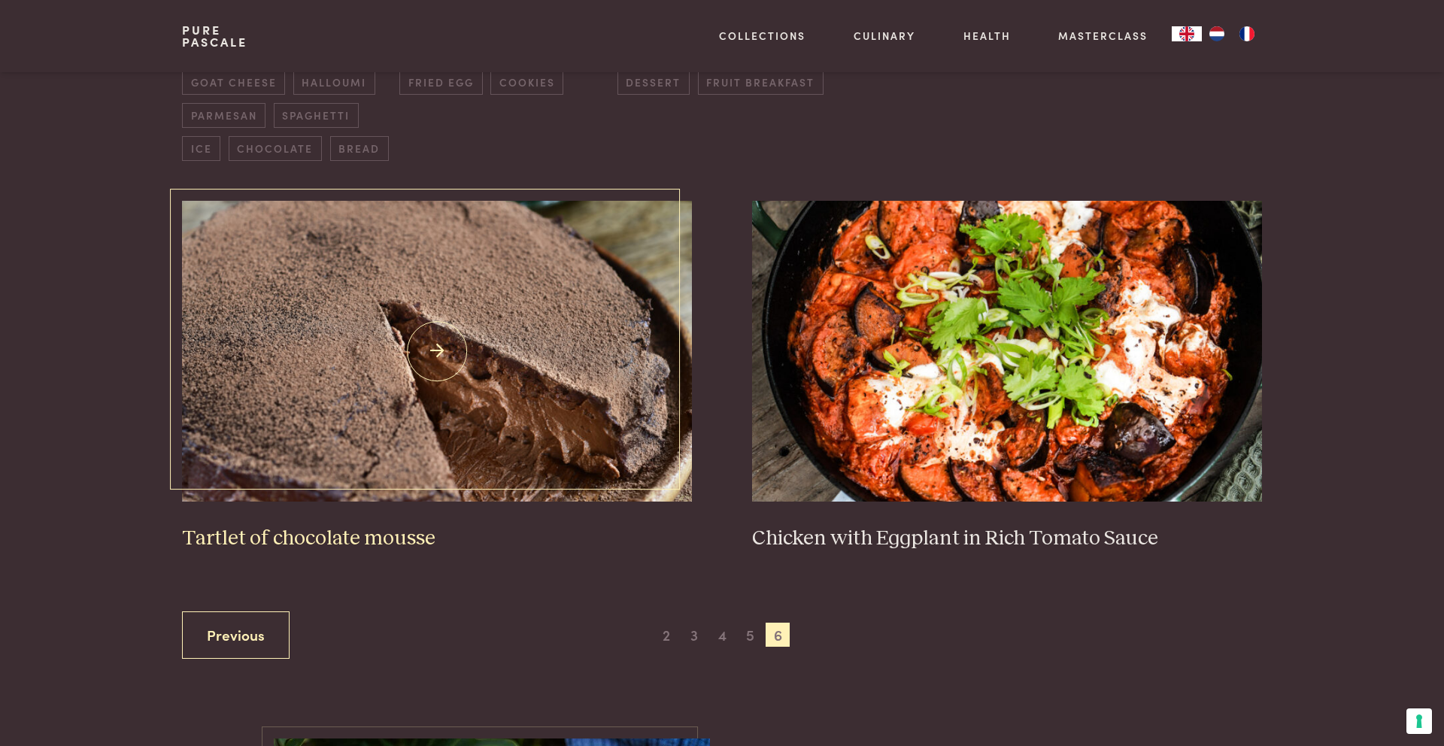
scroll to position [531, 0]
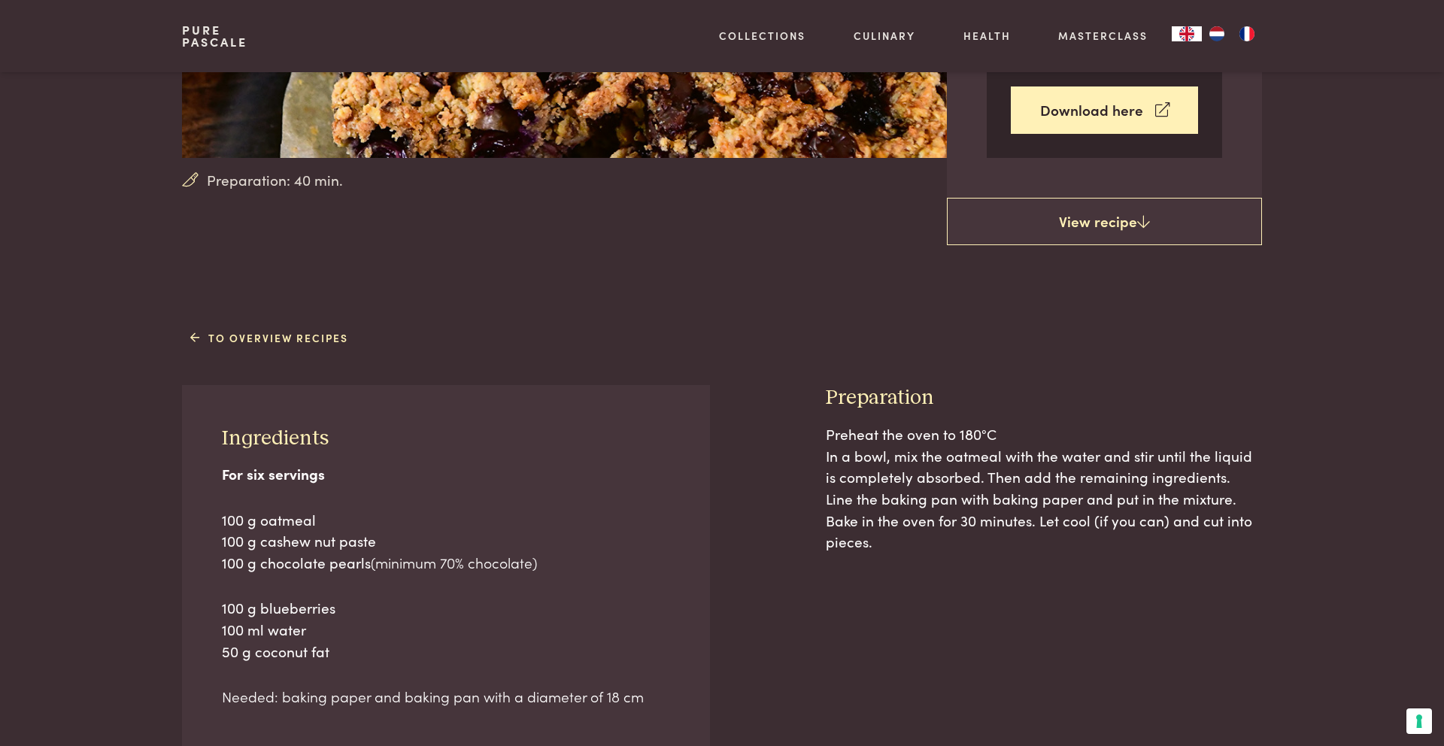
scroll to position [477, 0]
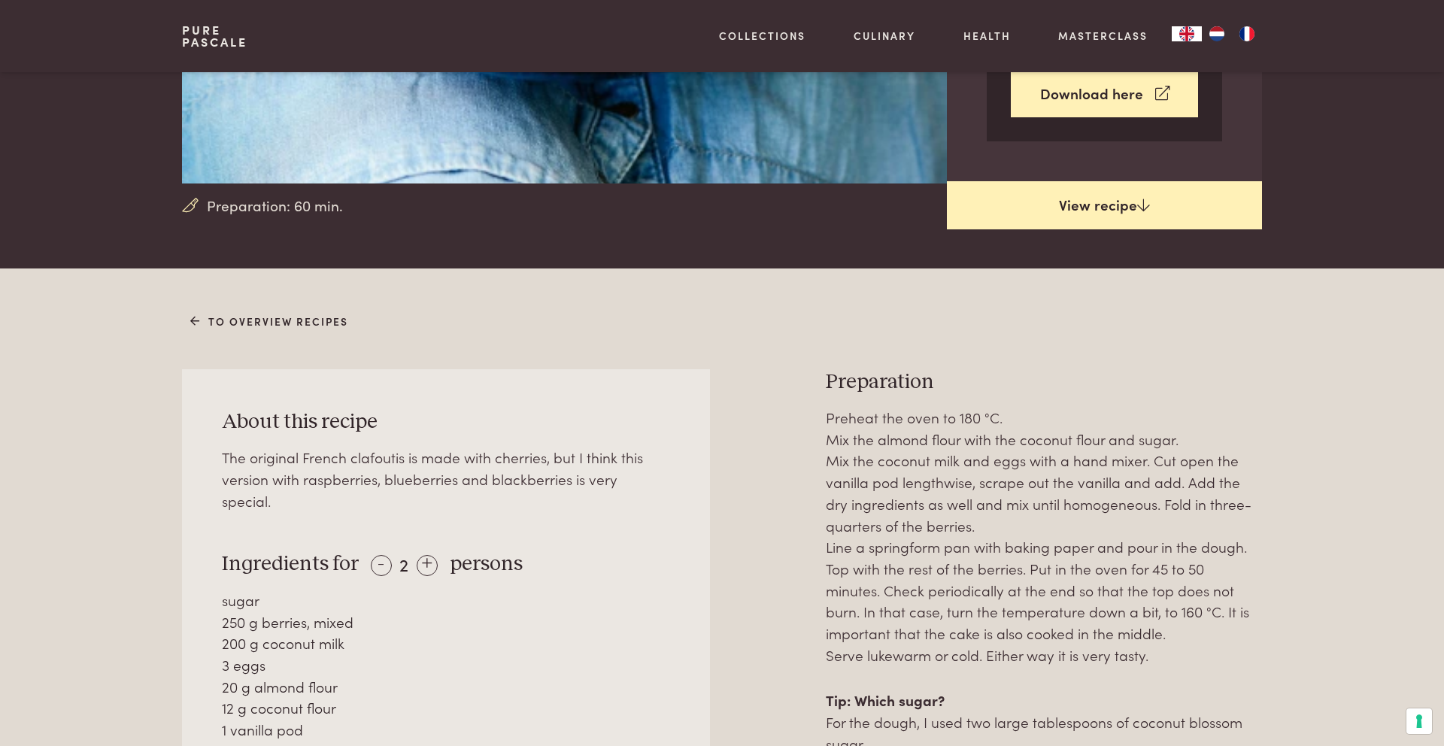
scroll to position [380, 0]
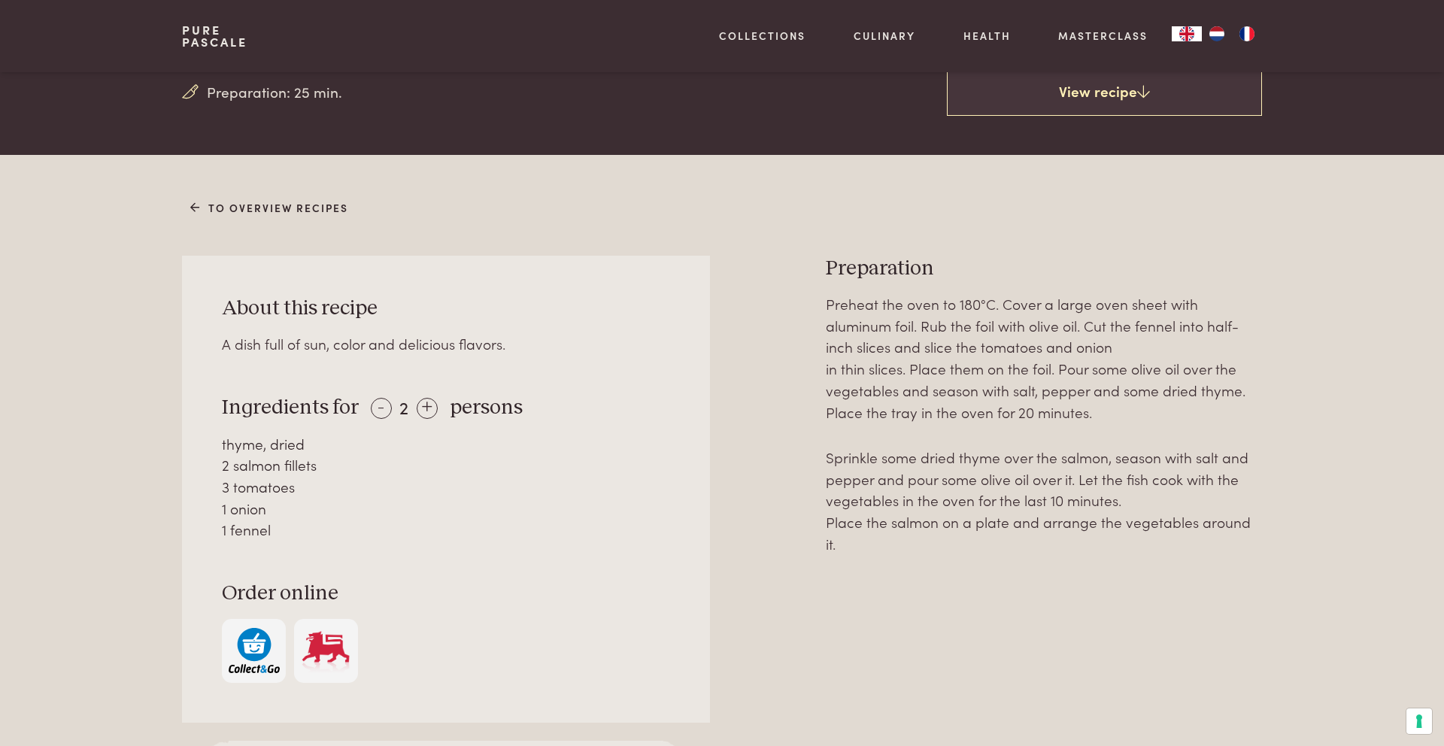
scroll to position [455, 0]
